Goal: Use online tool/utility: Use online tool/utility

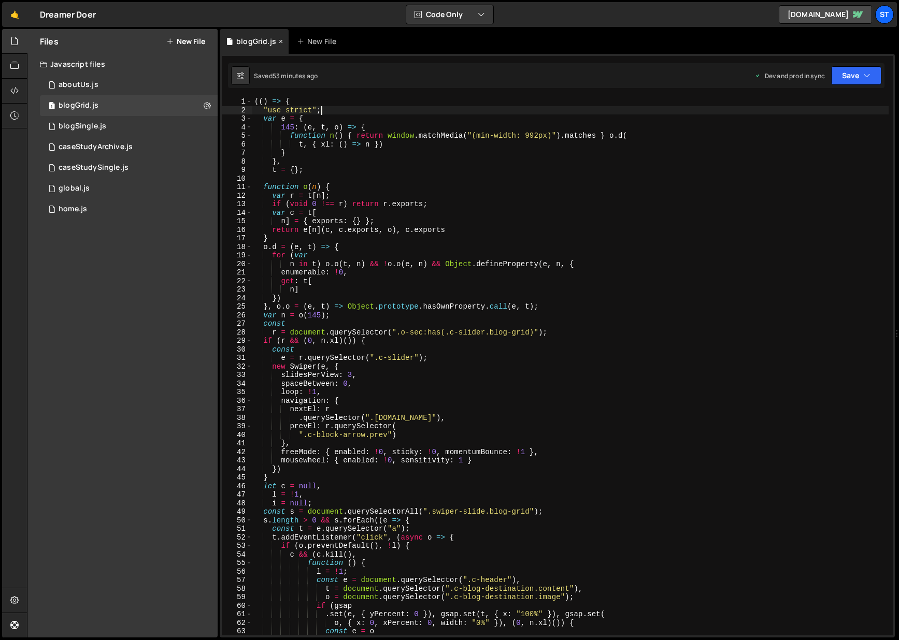
click at [281, 40] on icon at bounding box center [280, 41] width 7 height 10
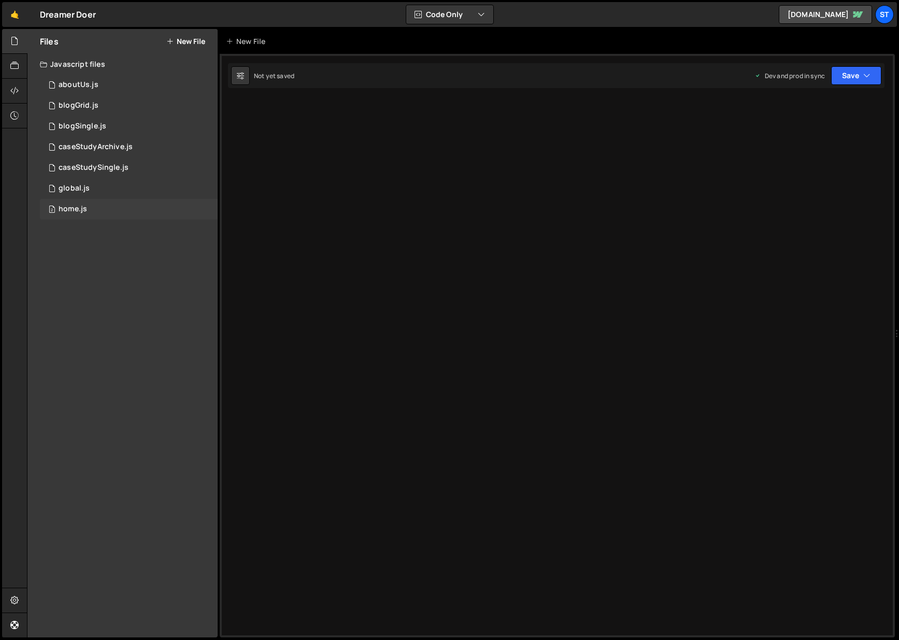
click at [107, 210] on div "2 home.js 0" at bounding box center [129, 209] width 178 height 21
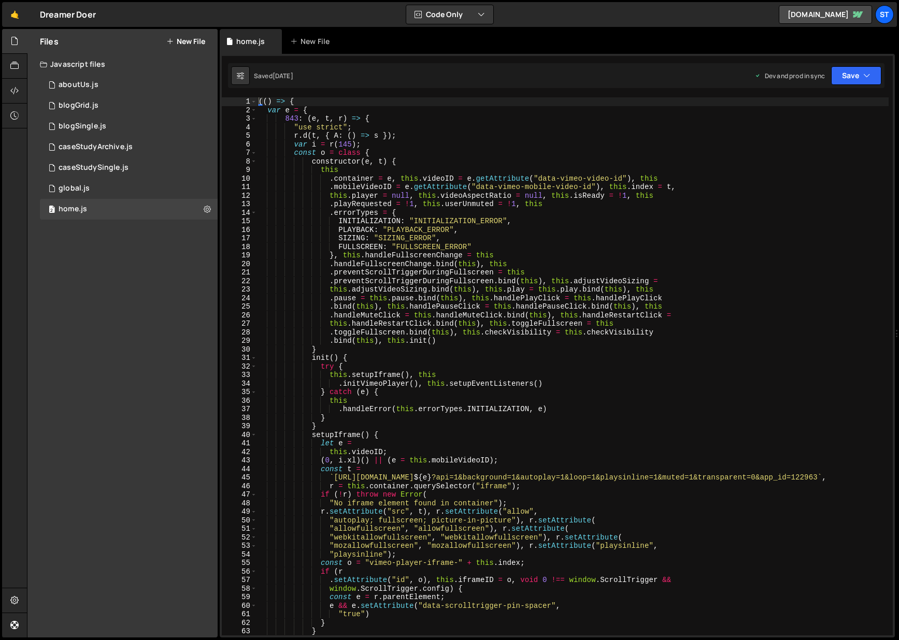
click at [586, 254] on div "(( ) => { var e = { 843 : ( e , t , r ) => { "use strict" ; r . d ( t , { A : (…" at bounding box center [572, 374] width 632 height 555
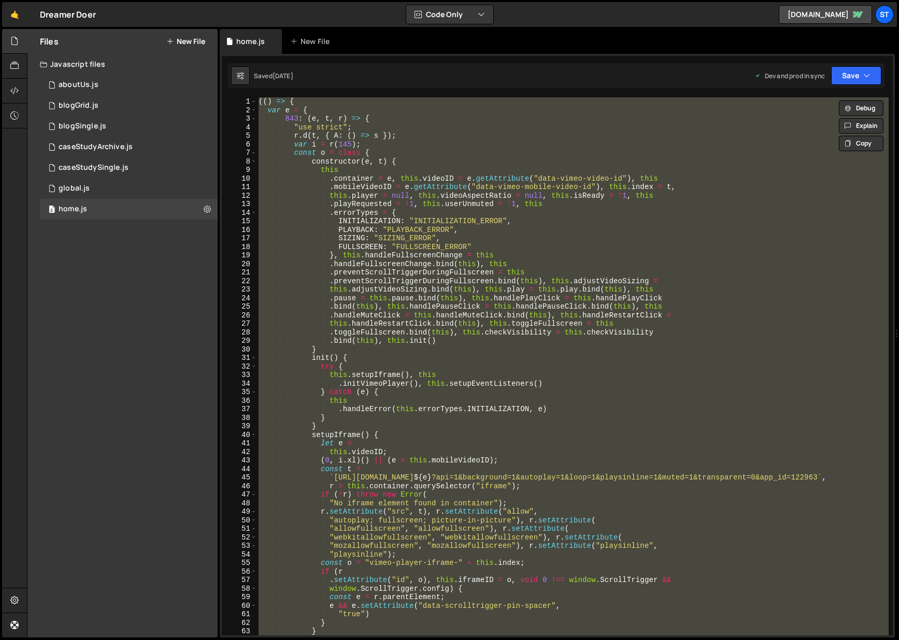
paste textarea
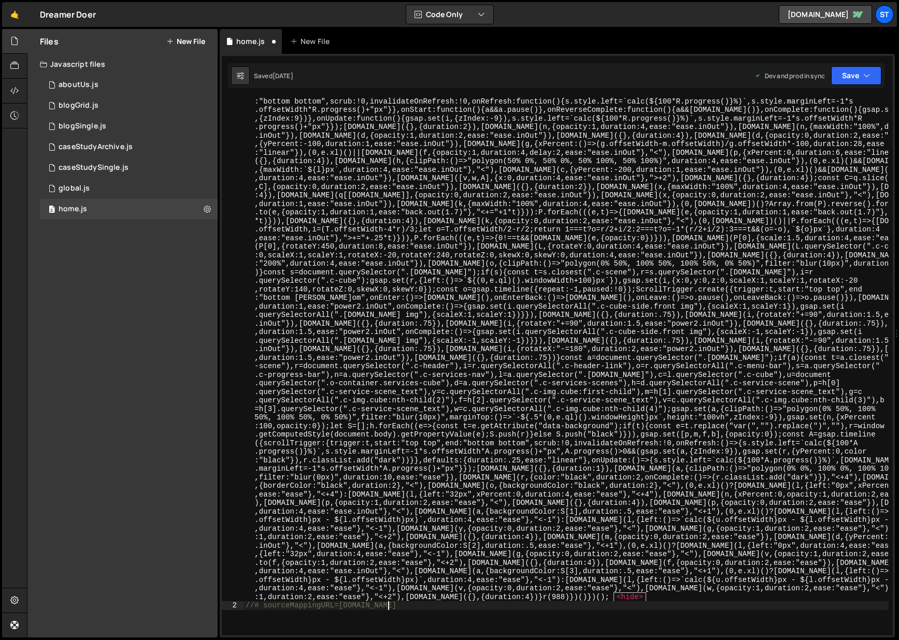
type textarea "r.d(t, { A: () => s }); var i = r(145); const o = class { constructor(e, t) { t…"
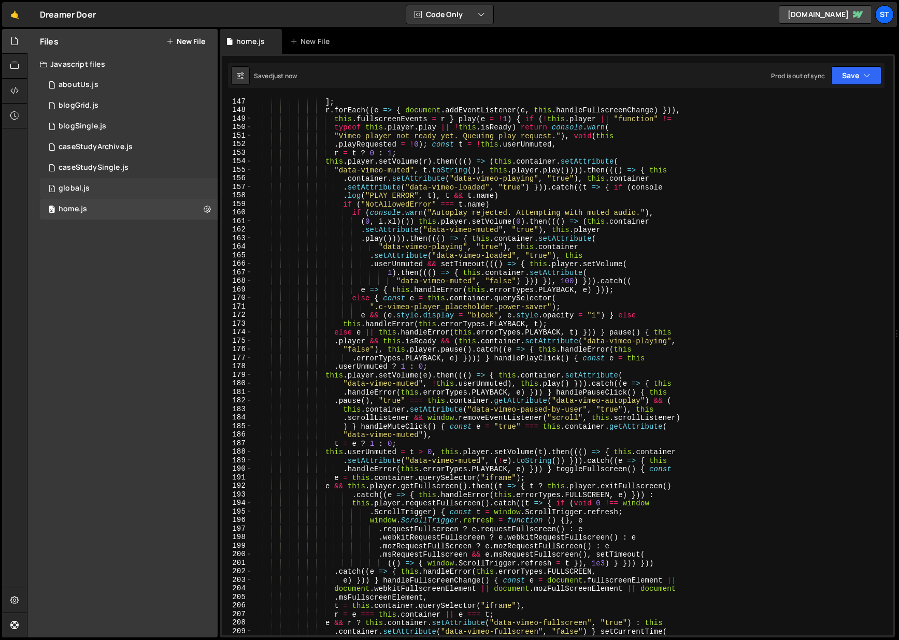
click at [125, 189] on div "1 global.js 0" at bounding box center [129, 188] width 178 height 21
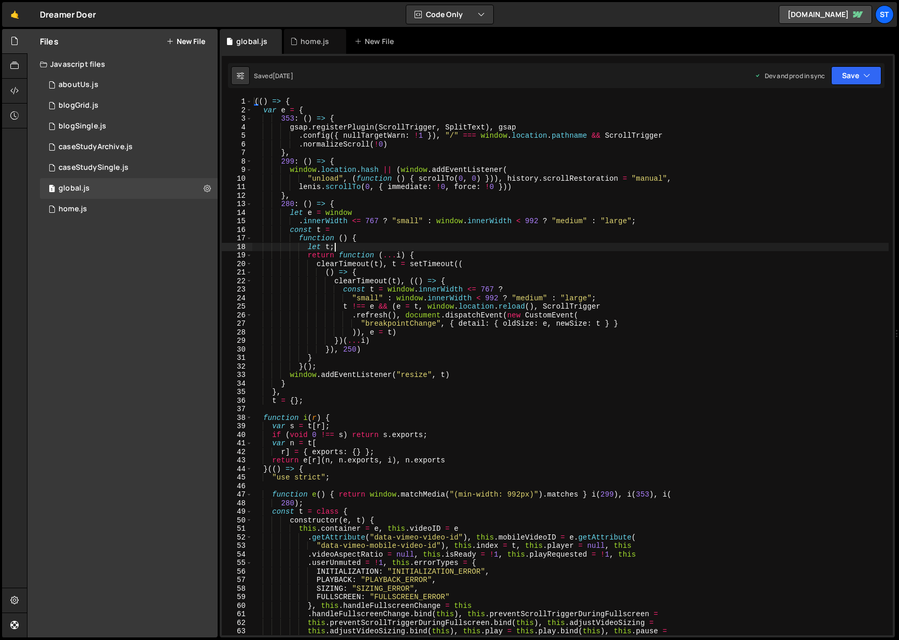
click at [644, 249] on div "(( ) => { var e = { 353 : ( ) => { gsap . registerPlugin ( ScrollTrigger , Spli…" at bounding box center [570, 374] width 636 height 555
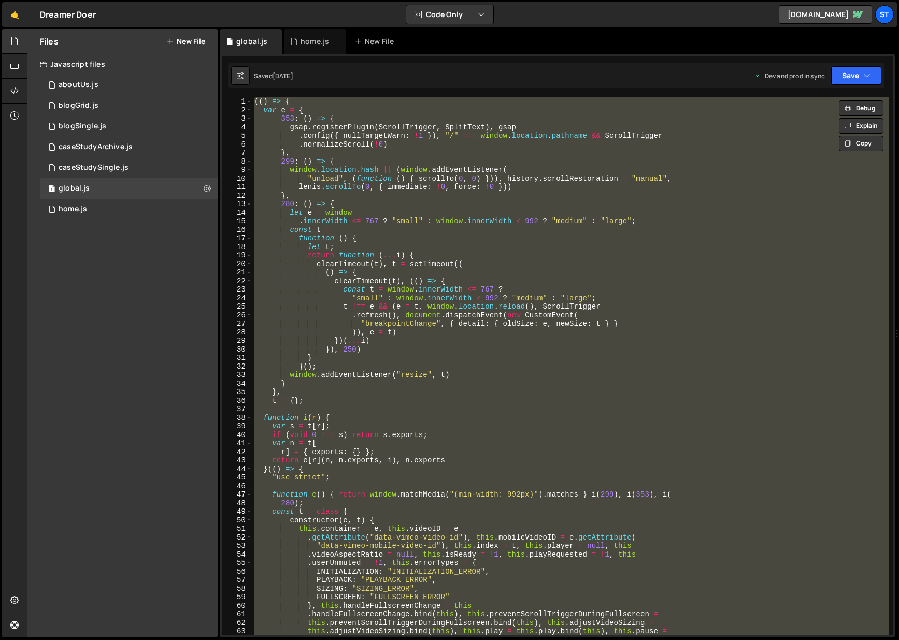
paste textarea
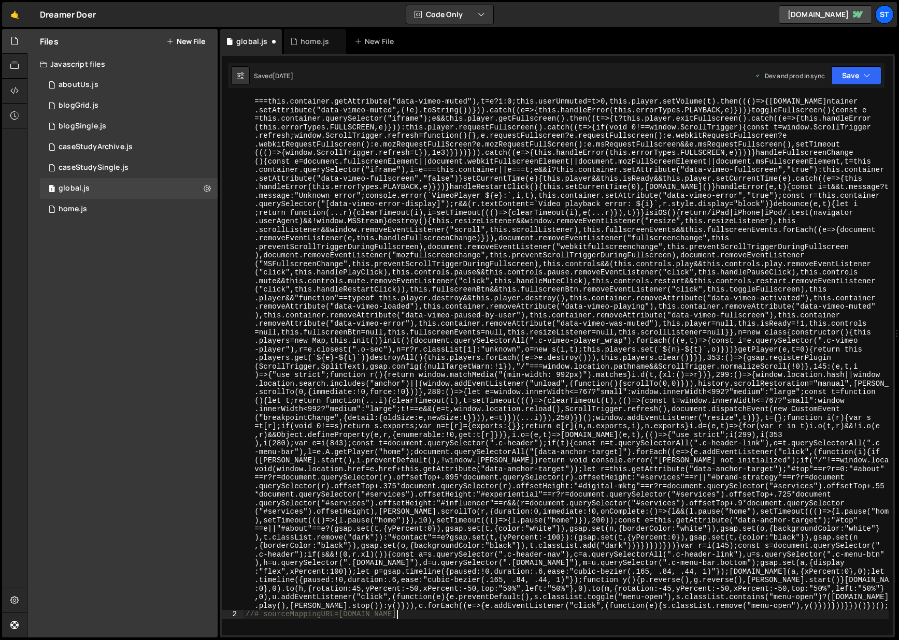
scroll to position [667, 0]
type textarea "i.d(t, { A: () => n }); var r = i(145); const s = class { constructor(e, t) { t…"
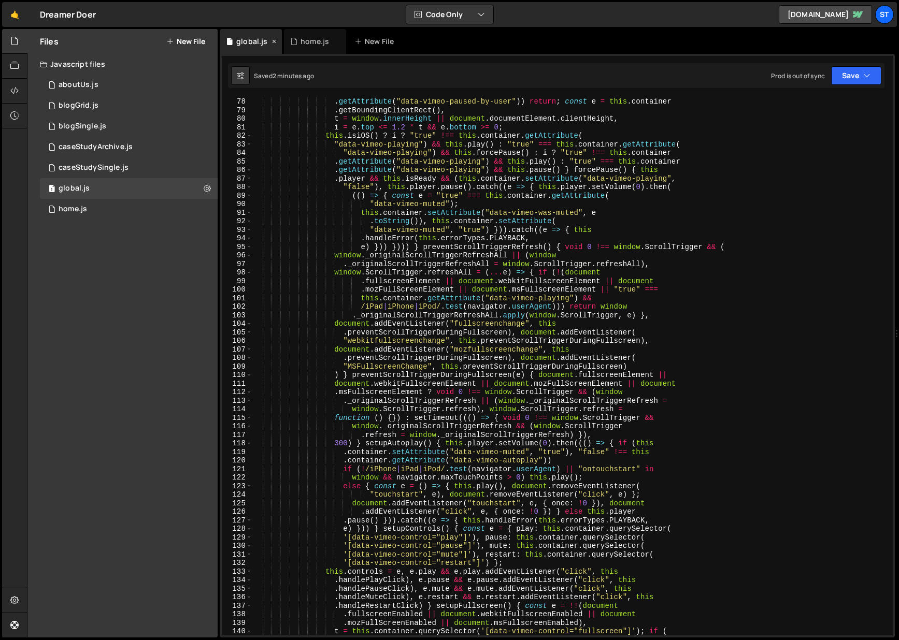
click at [274, 40] on icon at bounding box center [273, 41] width 7 height 10
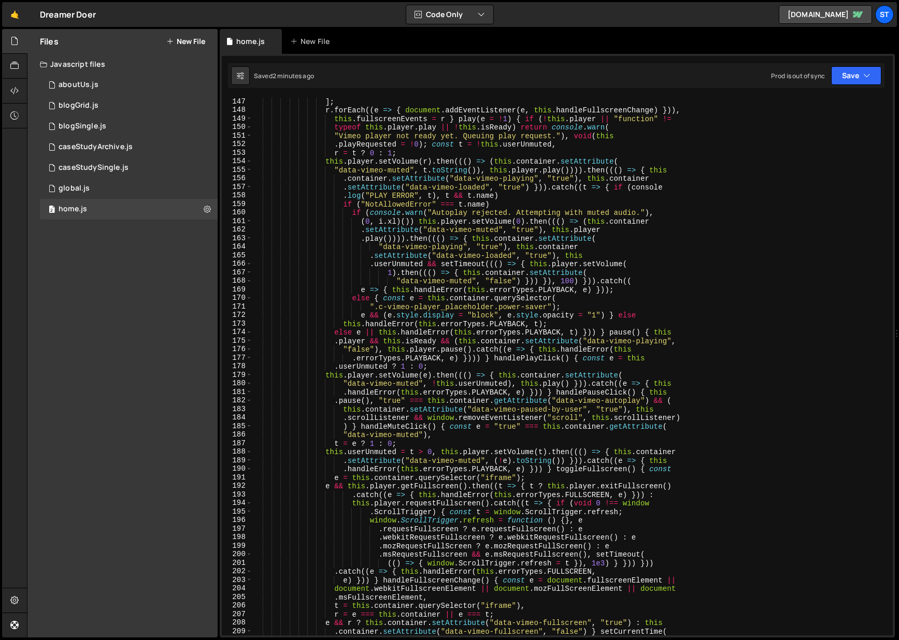
click at [378, 201] on div "] ; r . forEach (( e => { document . addEventListener ( e , this . handleFullsc…" at bounding box center [570, 374] width 636 height 555
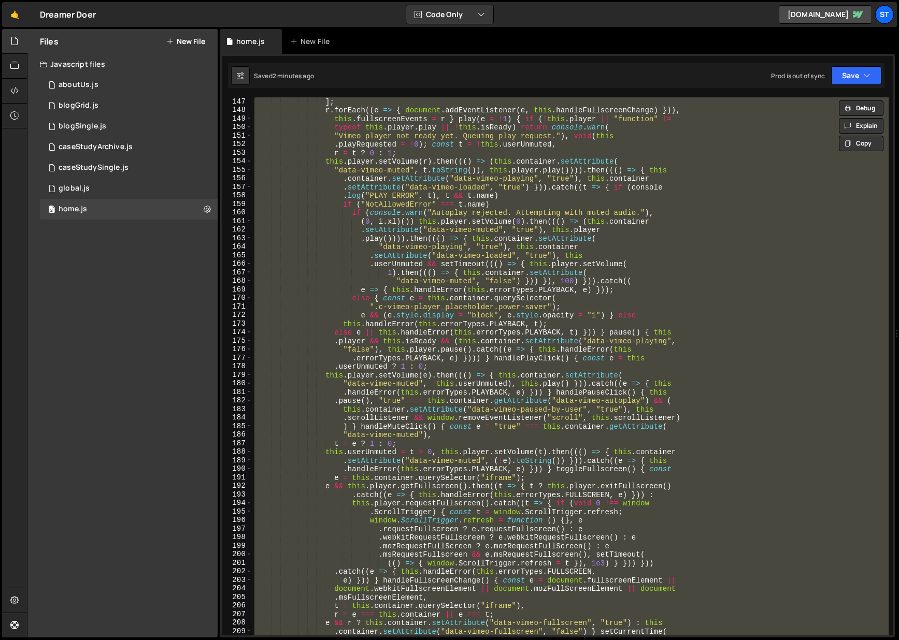
paste textarea
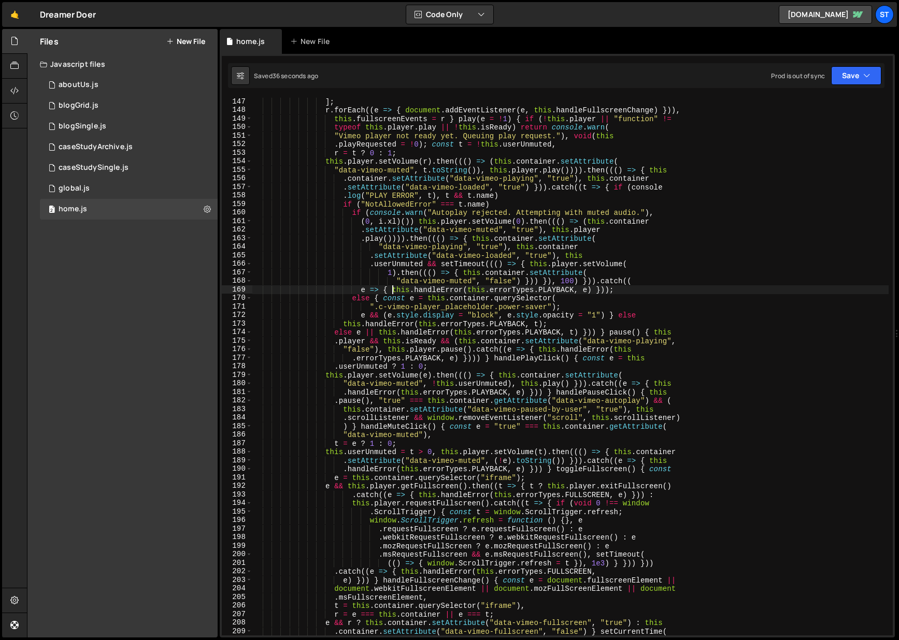
click at [392, 293] on div "] ; r . forEach (( e => { document . addEventListener ( e , this . handleFullsc…" at bounding box center [570, 374] width 636 height 555
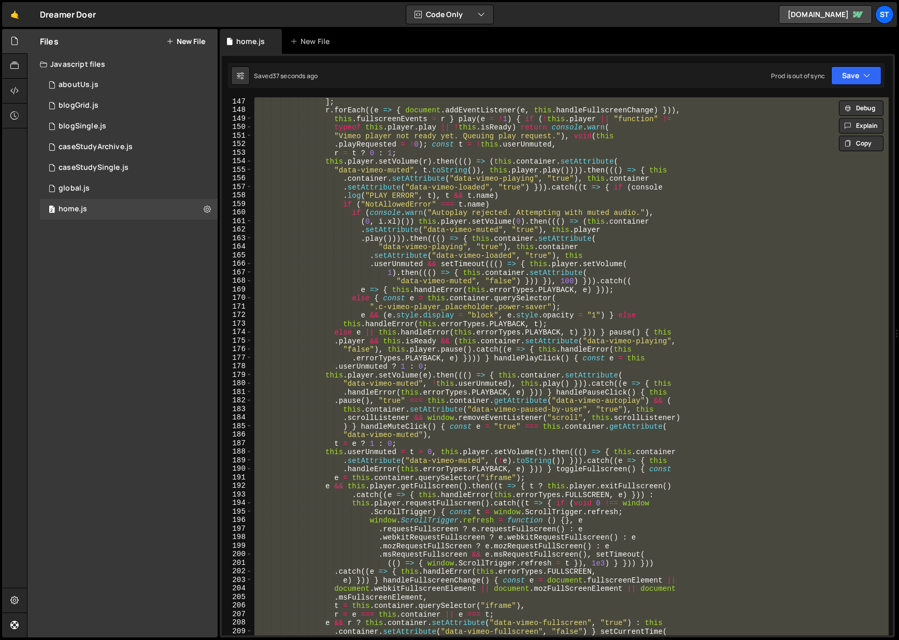
paste textarea
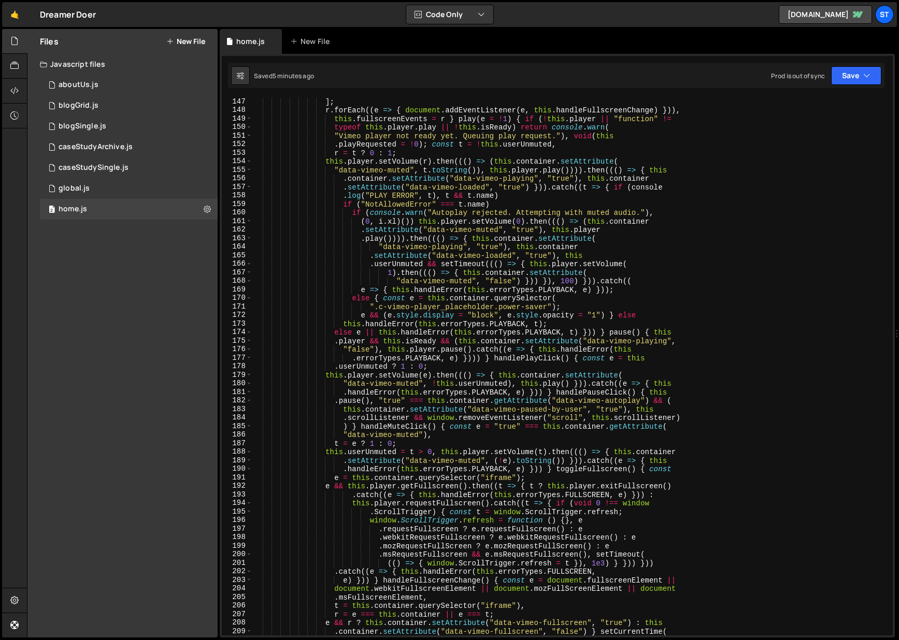
click at [428, 232] on div "] ; r . forEach (( e => { document . addEventListener ( e , this . handleFullsc…" at bounding box center [570, 374] width 636 height 555
type textarea "(() => {"
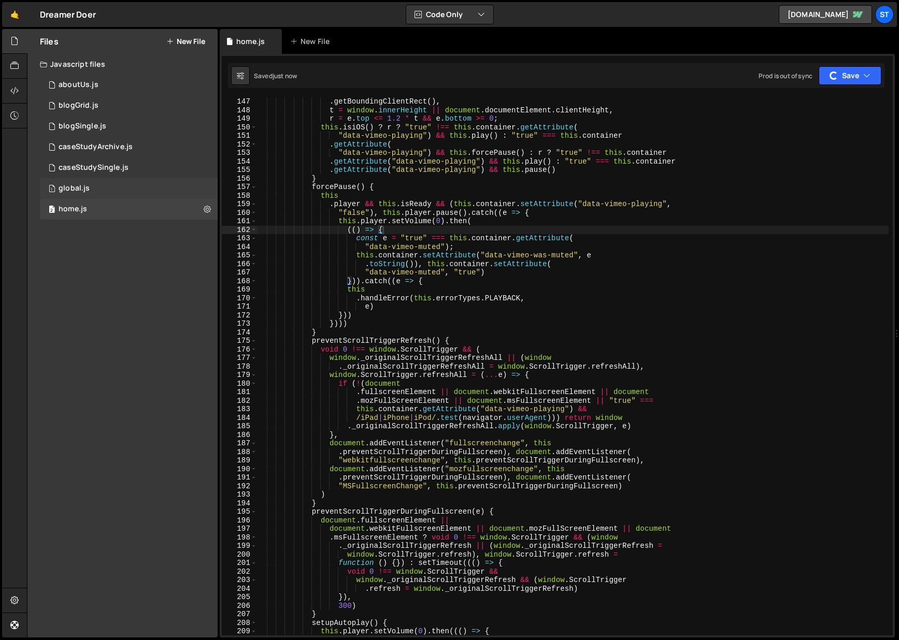
click at [113, 188] on div "1 global.js 0" at bounding box center [129, 188] width 178 height 21
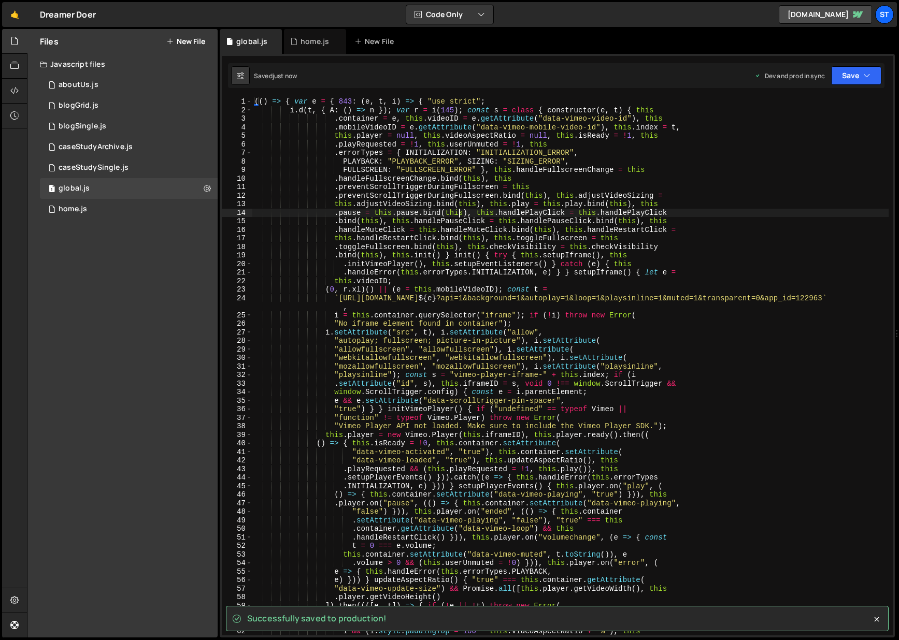
click at [457, 216] on div "(( ) => { var e = { 843 : ( e , t , i ) => { "use strict" ; i . d ( t , { A : (…" at bounding box center [570, 374] width 636 height 555
type textarea ".errorTypes = {"
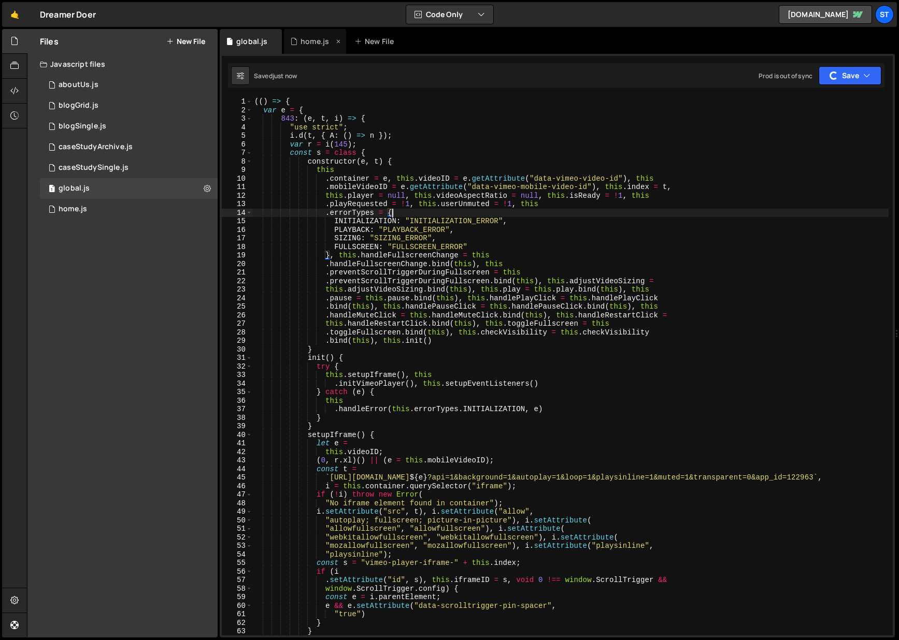
click at [319, 42] on div "home.js" at bounding box center [314, 41] width 28 height 10
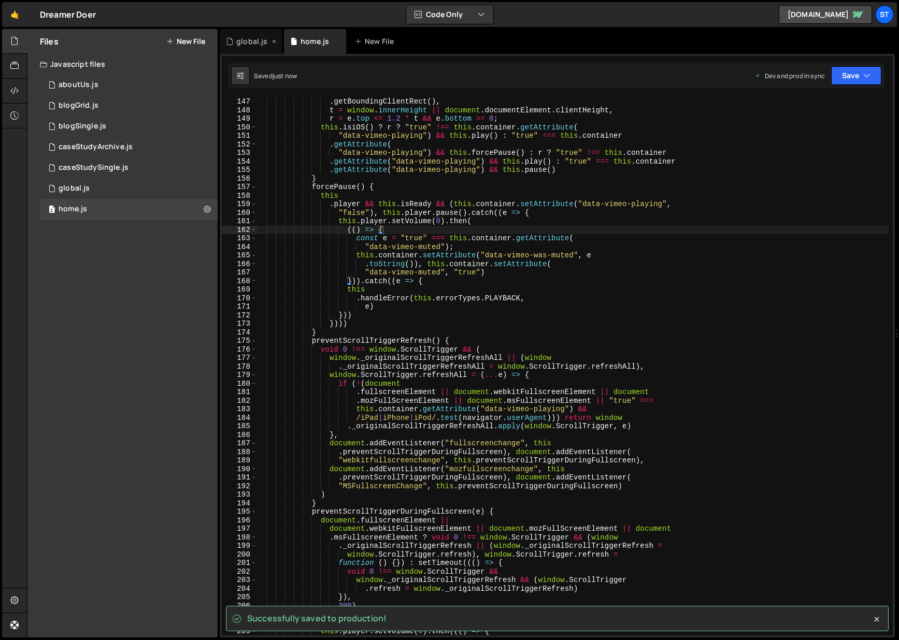
click at [261, 42] on div "global.js" at bounding box center [251, 41] width 31 height 10
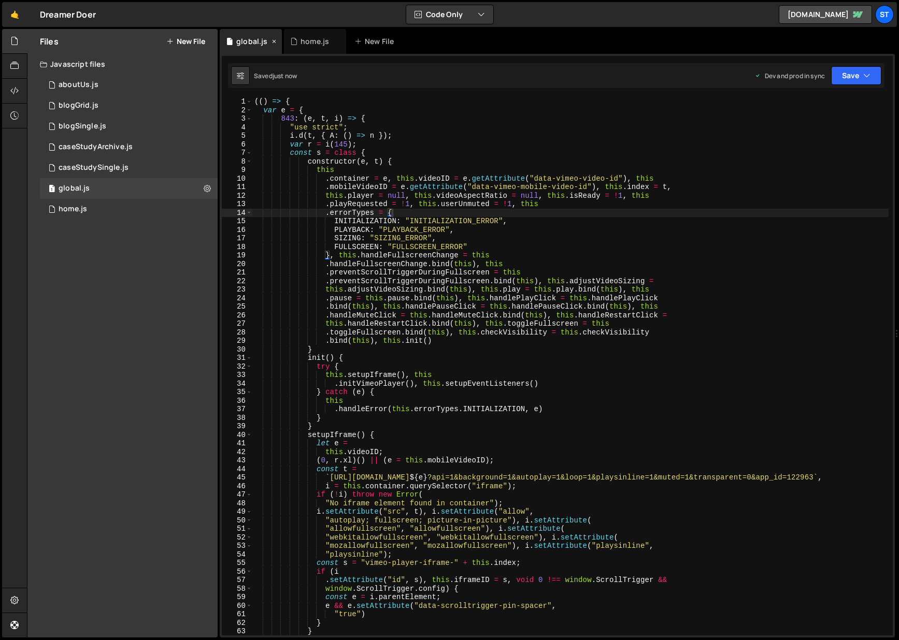
click at [273, 41] on icon at bounding box center [273, 41] width 7 height 10
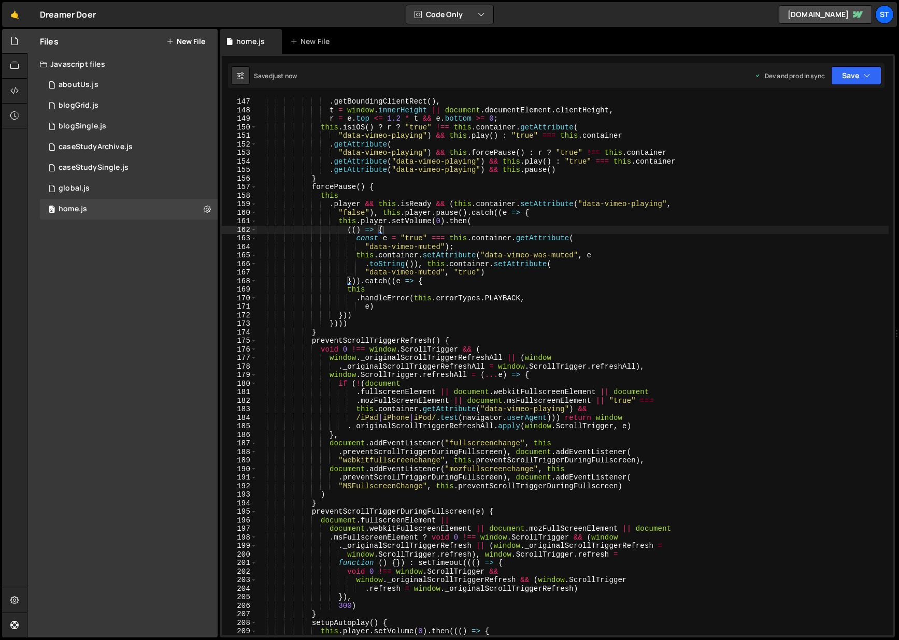
click at [0, 0] on icon at bounding box center [0, 0] width 0 height 0
